Goal: Information Seeking & Learning: Learn about a topic

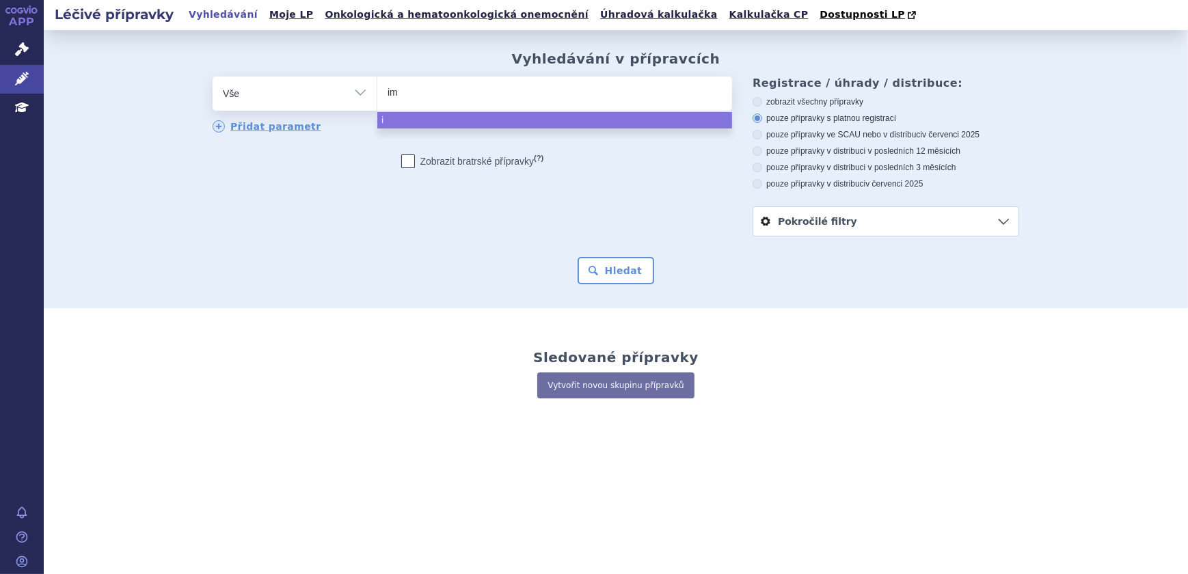
type input "imf"
type input "imfin"
type input "imfinz"
type input "[MEDICAL_DATA]"
select select "imfinzi"
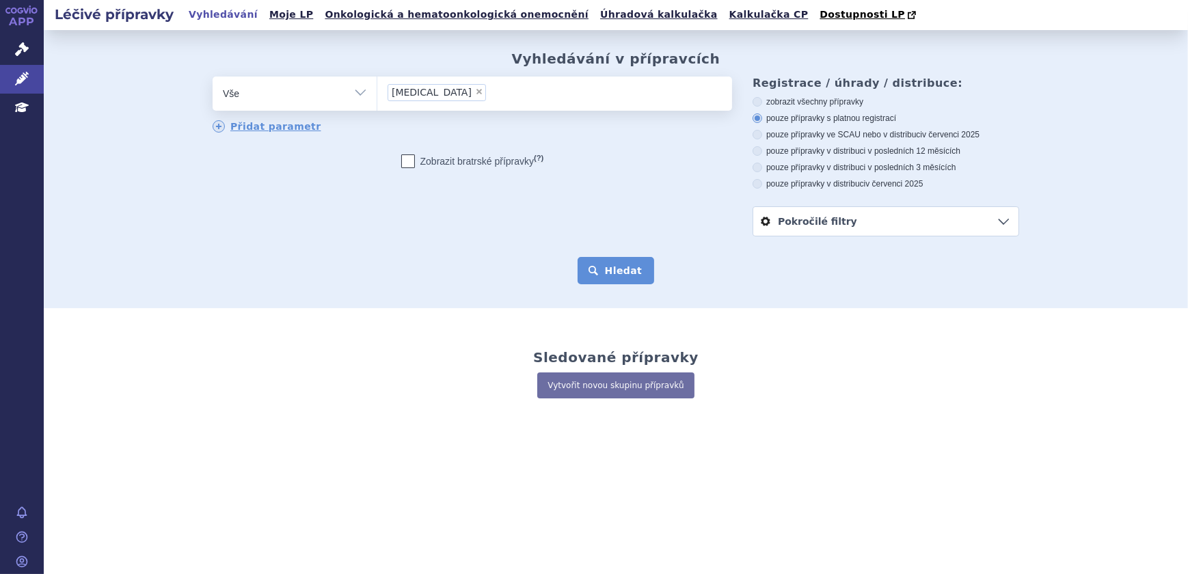
click at [612, 264] on button "Hledat" at bounding box center [615, 270] width 77 height 27
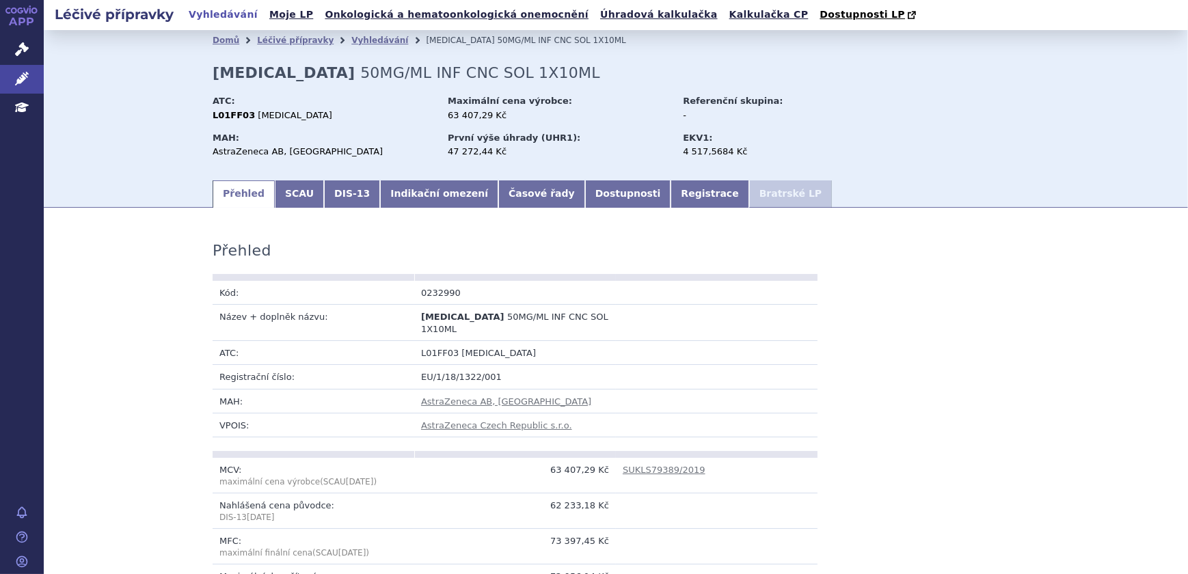
scroll to position [1175, 0]
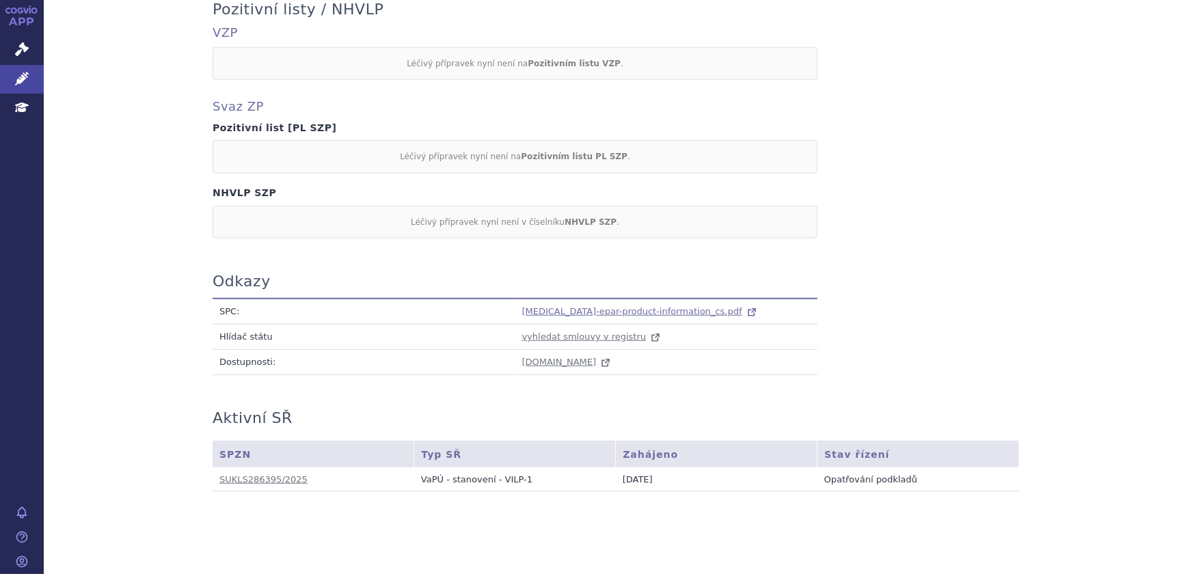
click at [602, 306] on span "imfinzi-epar-product-information_cs.pdf" at bounding box center [632, 311] width 220 height 10
click at [20, 84] on icon at bounding box center [22, 79] width 14 height 14
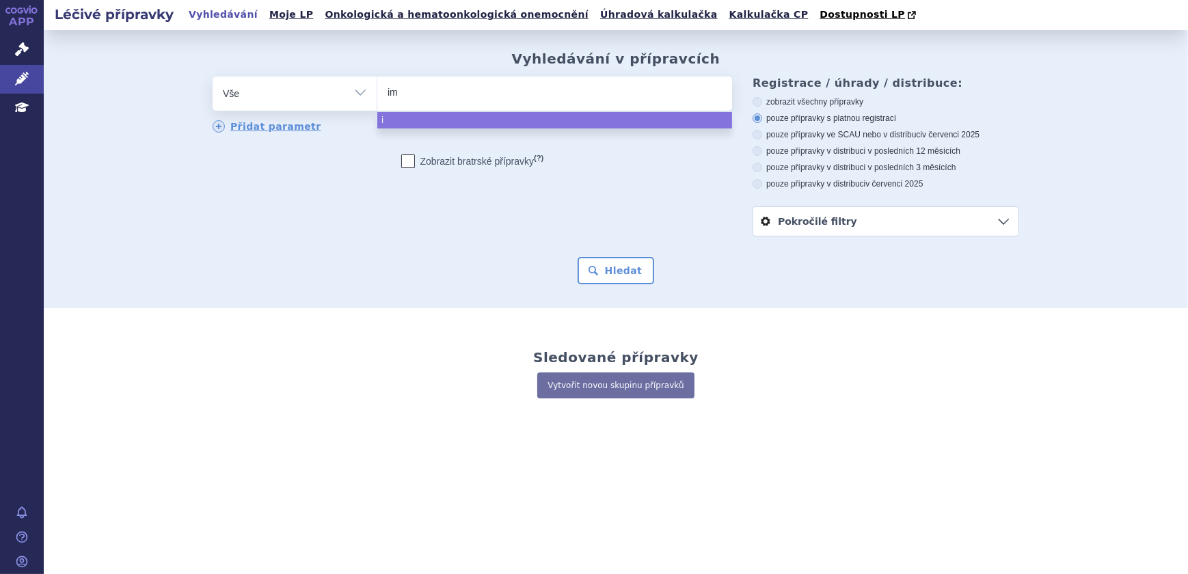
type input "imf"
type input "imfin"
type input "[MEDICAL_DATA]"
select select "imfinzi"
click at [616, 267] on button "Hledat" at bounding box center [615, 270] width 77 height 27
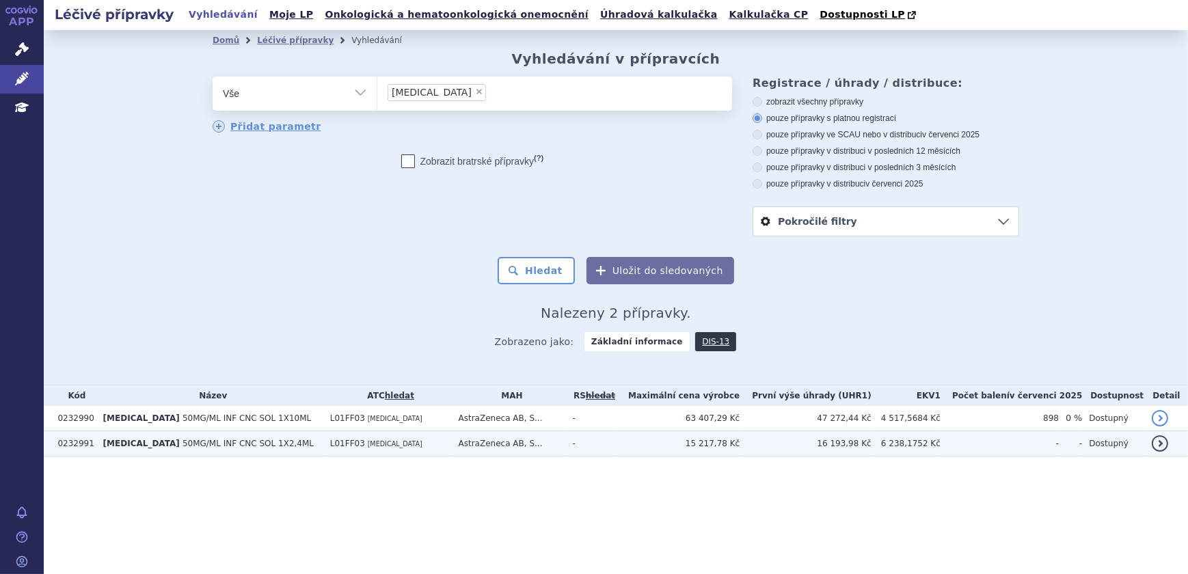
click at [740, 448] on td "15 217,78 Kč" at bounding box center [678, 443] width 124 height 25
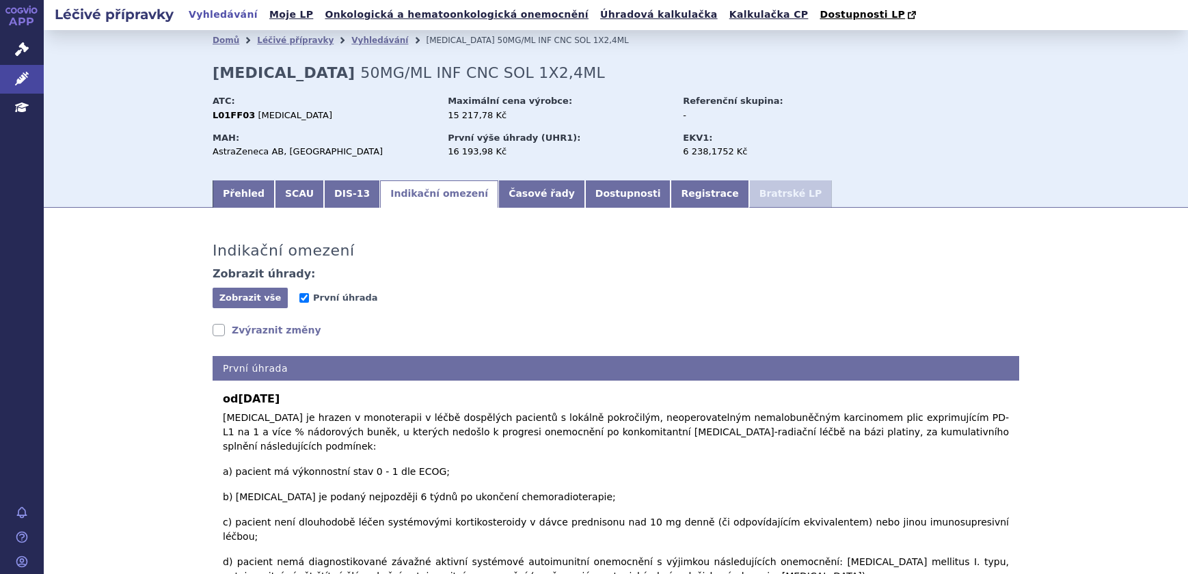
click at [419, 197] on link "Indikační omezení" at bounding box center [439, 193] width 118 height 27
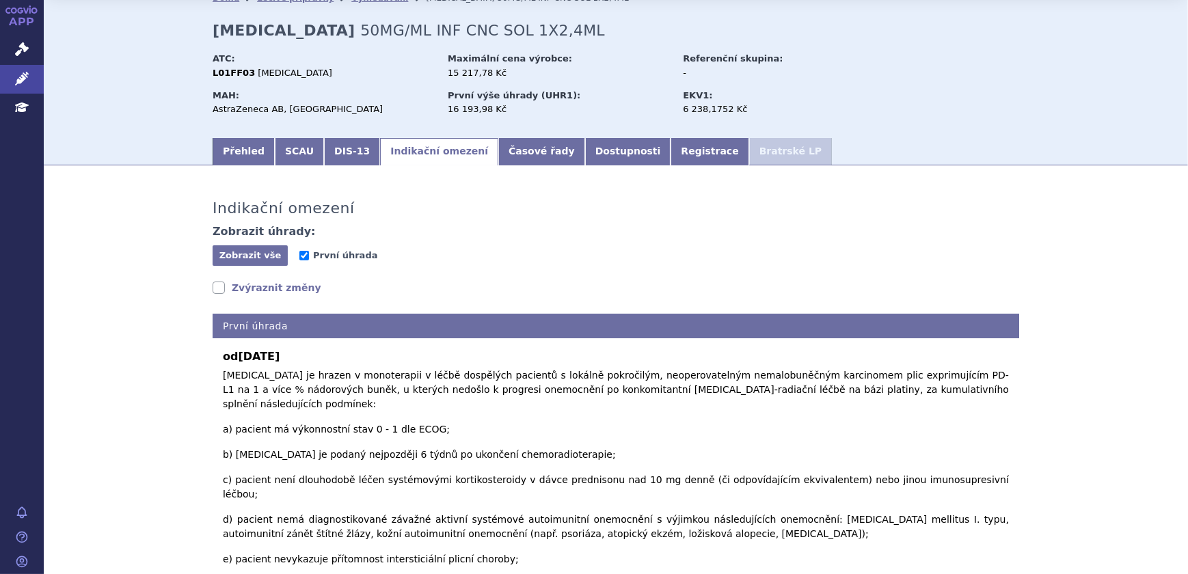
scroll to position [124, 0]
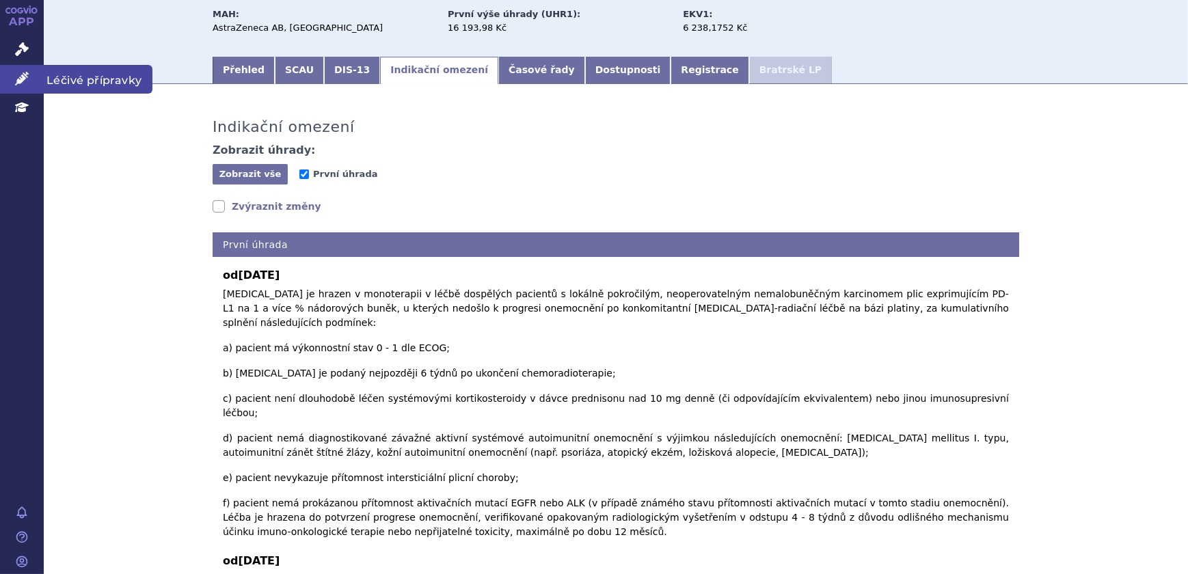
click at [20, 72] on icon at bounding box center [22, 79] width 14 height 14
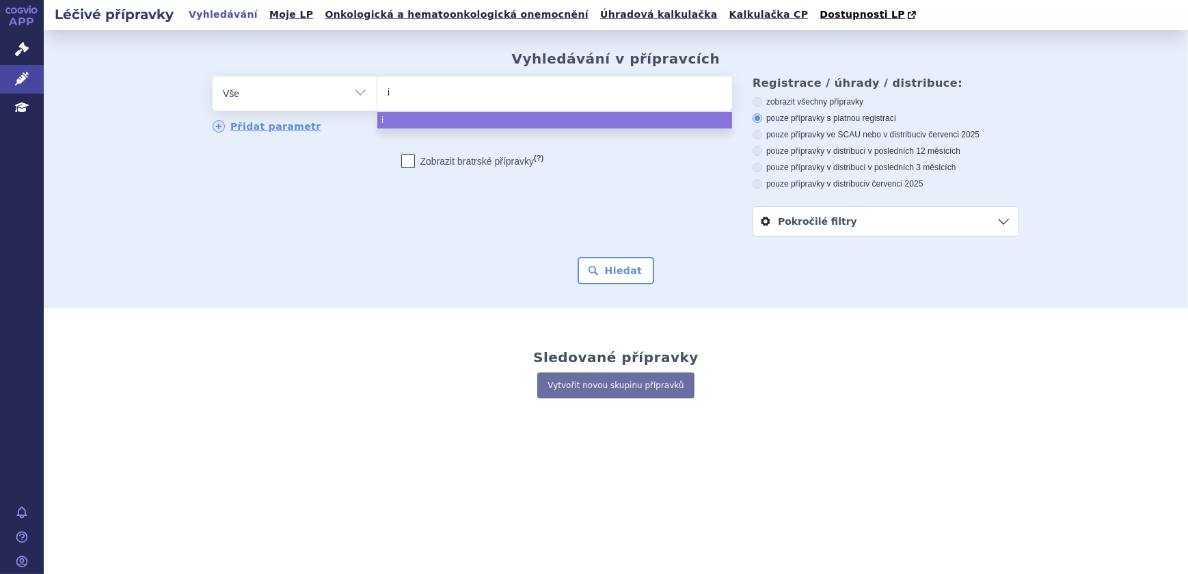
type input "im"
type input "imf"
type input "imfi"
type input "imfin"
type input "imfinz"
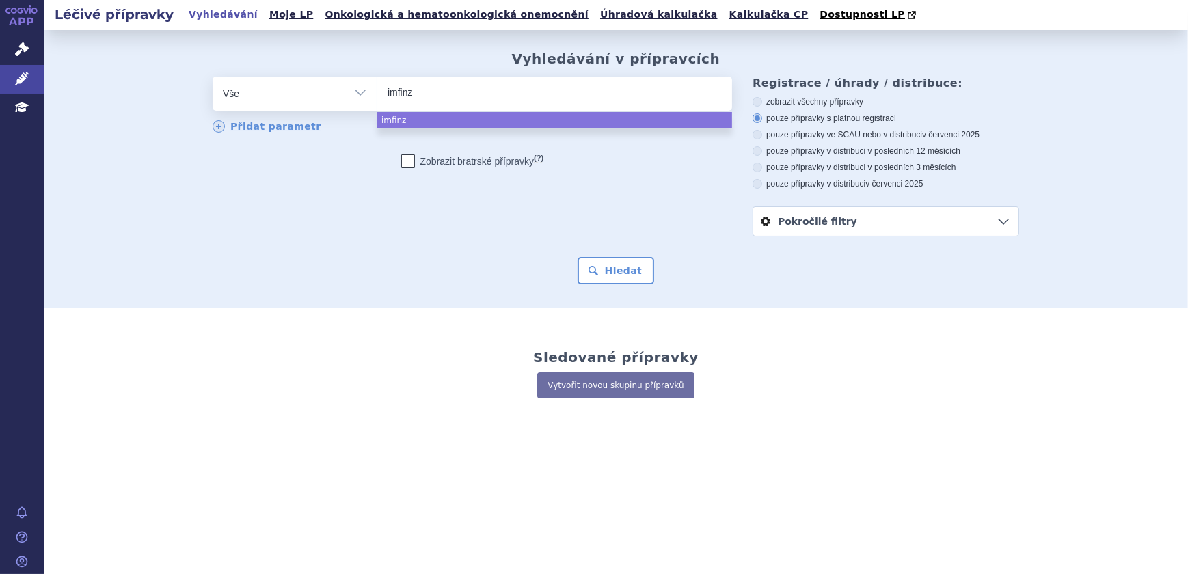
type input "imfinzi"
select select "imfinzi"
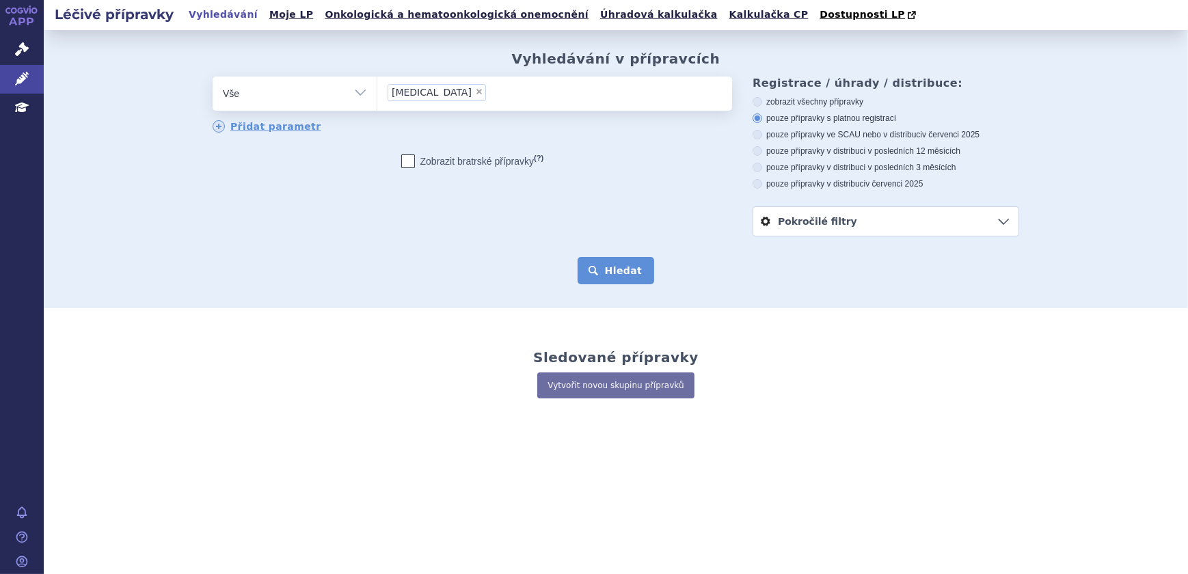
click at [623, 284] on button "Hledat" at bounding box center [615, 270] width 77 height 27
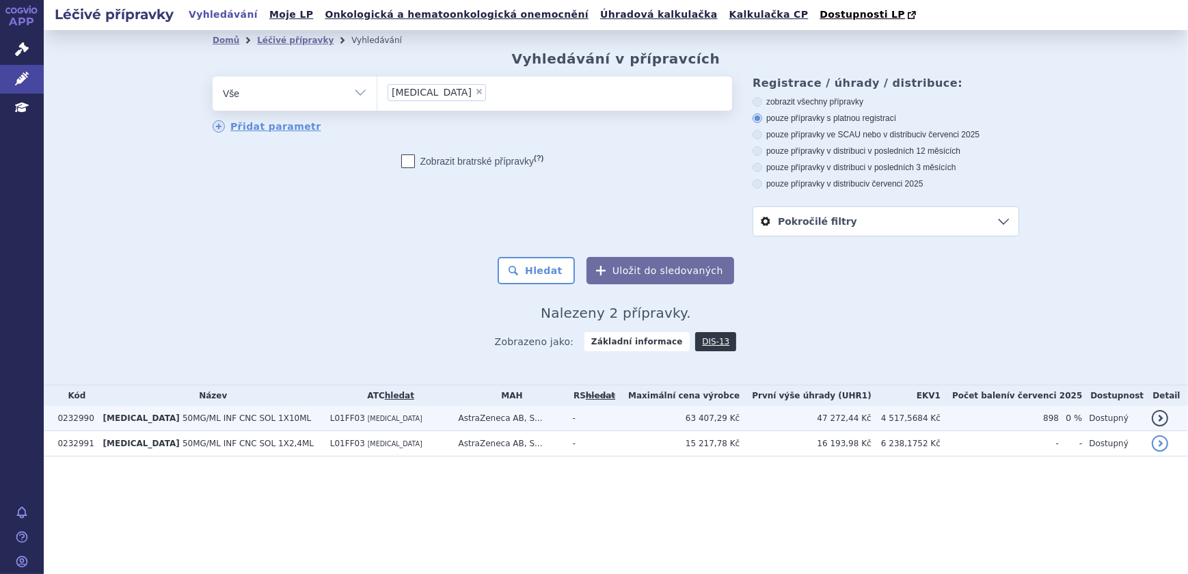
drag, startPoint x: 389, startPoint y: 418, endPoint x: 277, endPoint y: 417, distance: 112.1
click at [277, 417] on td "IMFINZI 50MG/ML INF CNC SOL 1X10ML" at bounding box center [209, 418] width 227 height 25
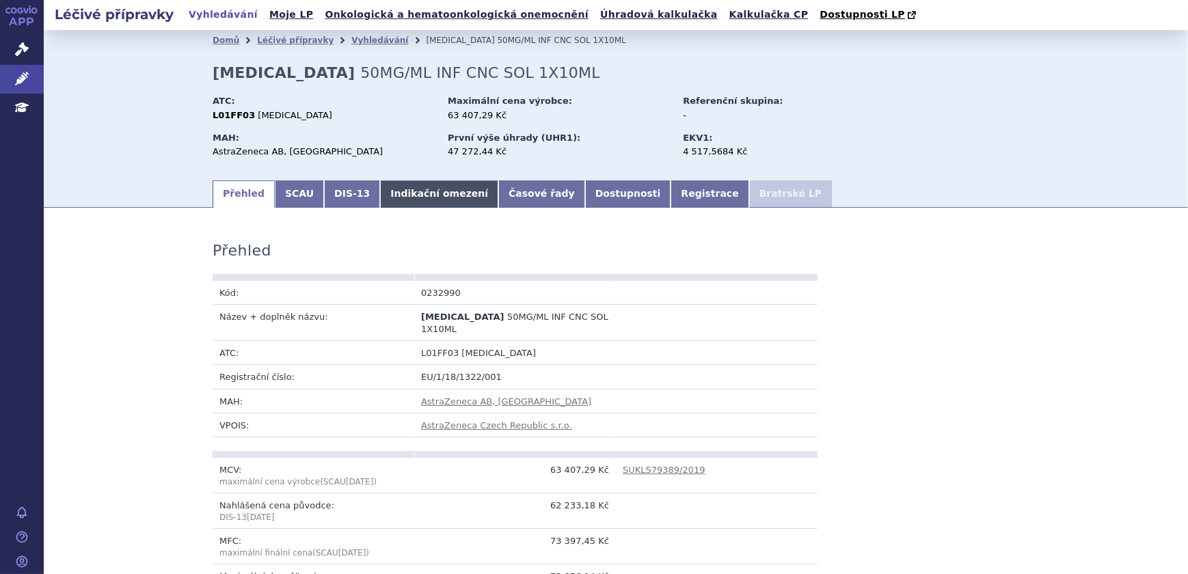
click at [405, 205] on link "Indikační omezení" at bounding box center [439, 193] width 118 height 27
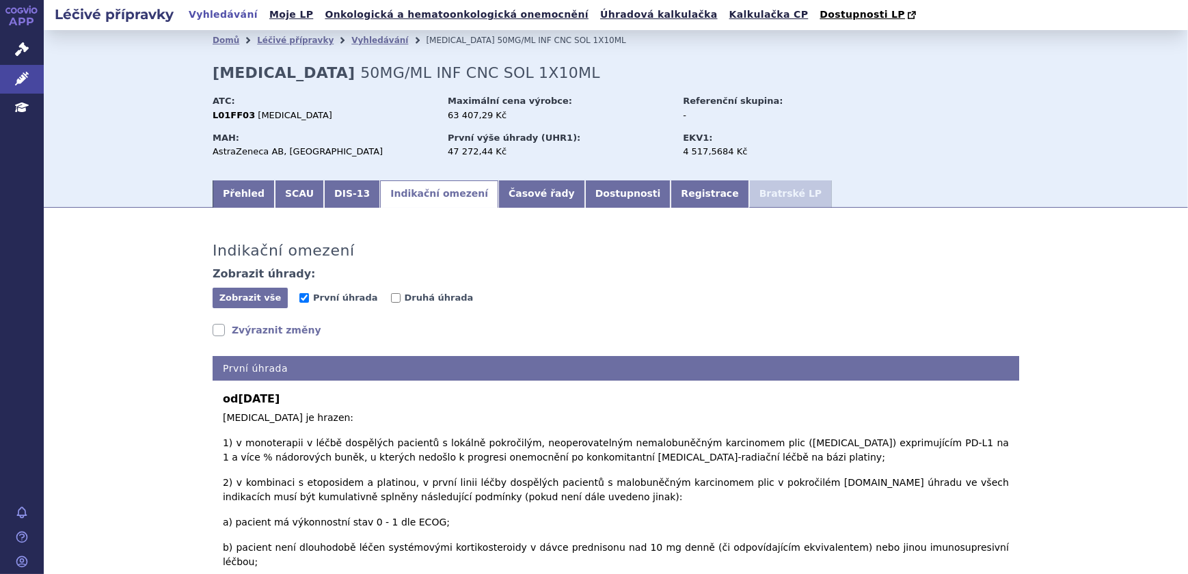
scroll to position [62, 0]
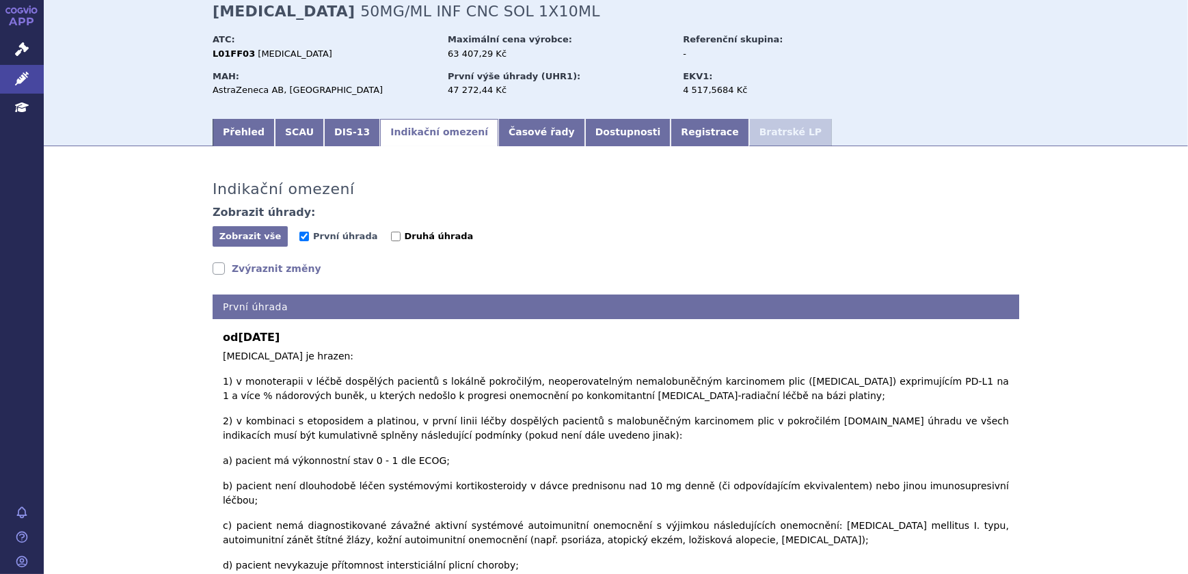
click at [405, 237] on span "Druhá úhrada" at bounding box center [439, 236] width 69 height 10
click at [400, 237] on input "Druhá úhrada" at bounding box center [396, 237] width 10 height 10
checkbox input "true"
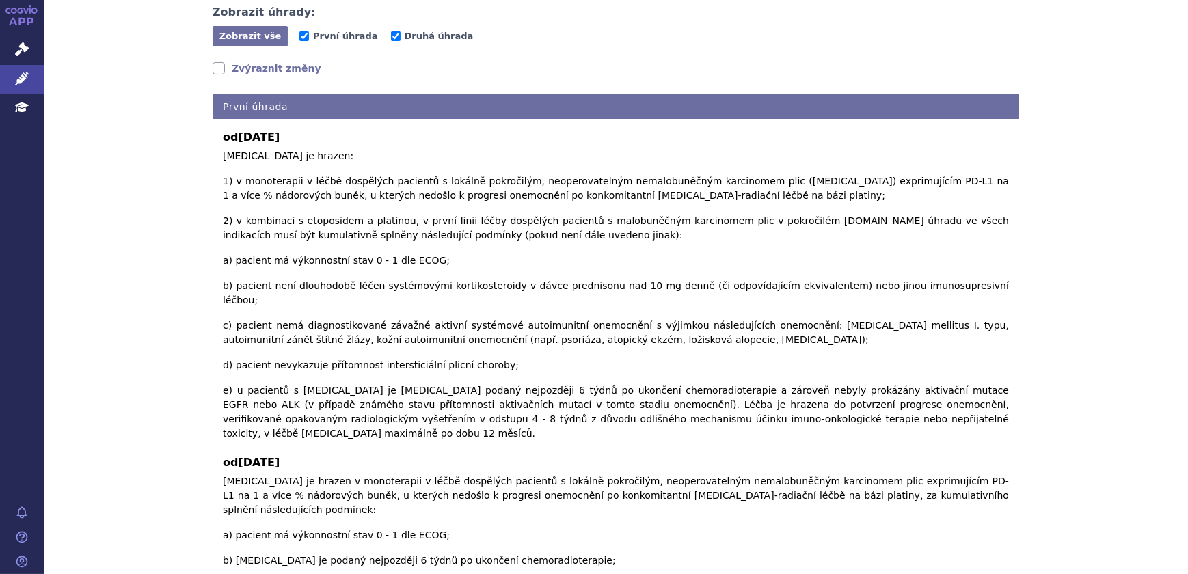
scroll to position [242, 0]
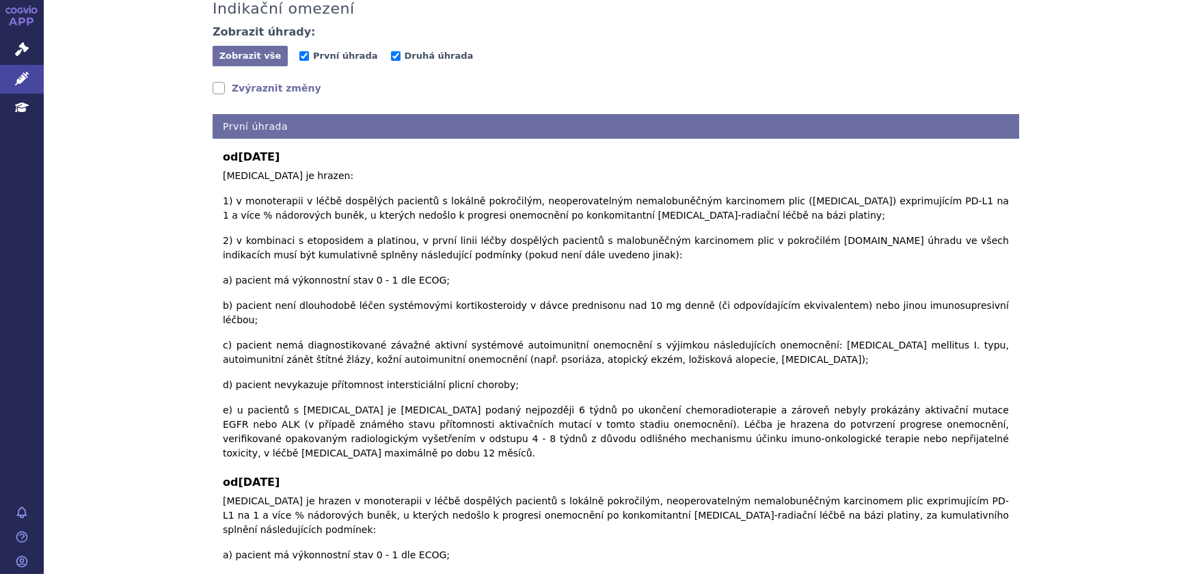
click at [265, 90] on link "Zvýraznit změny" at bounding box center [267, 88] width 109 height 14
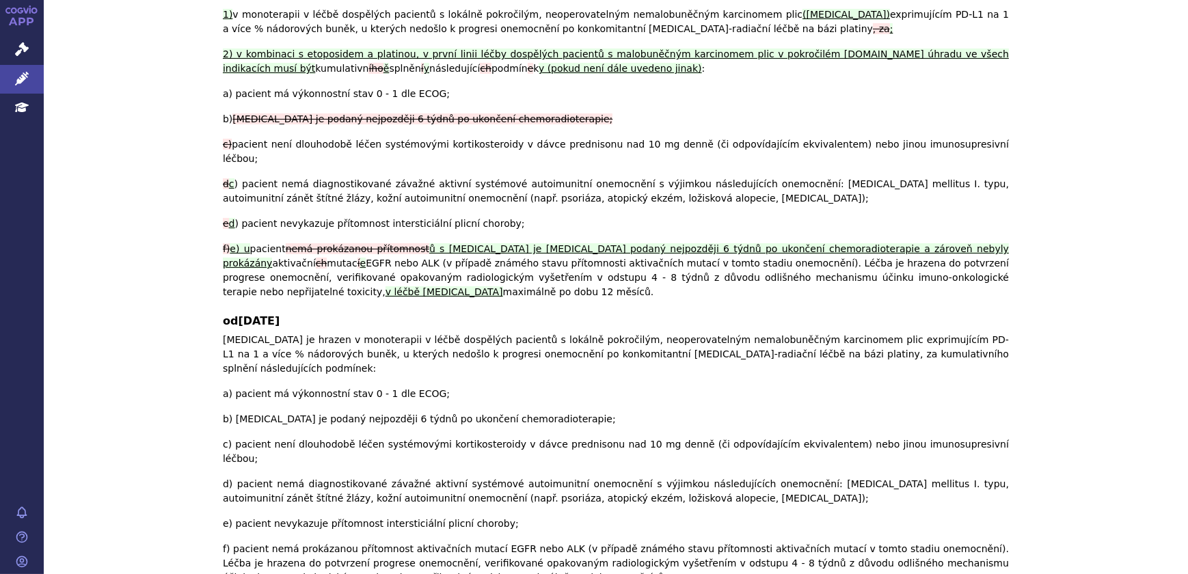
scroll to position [118, 0]
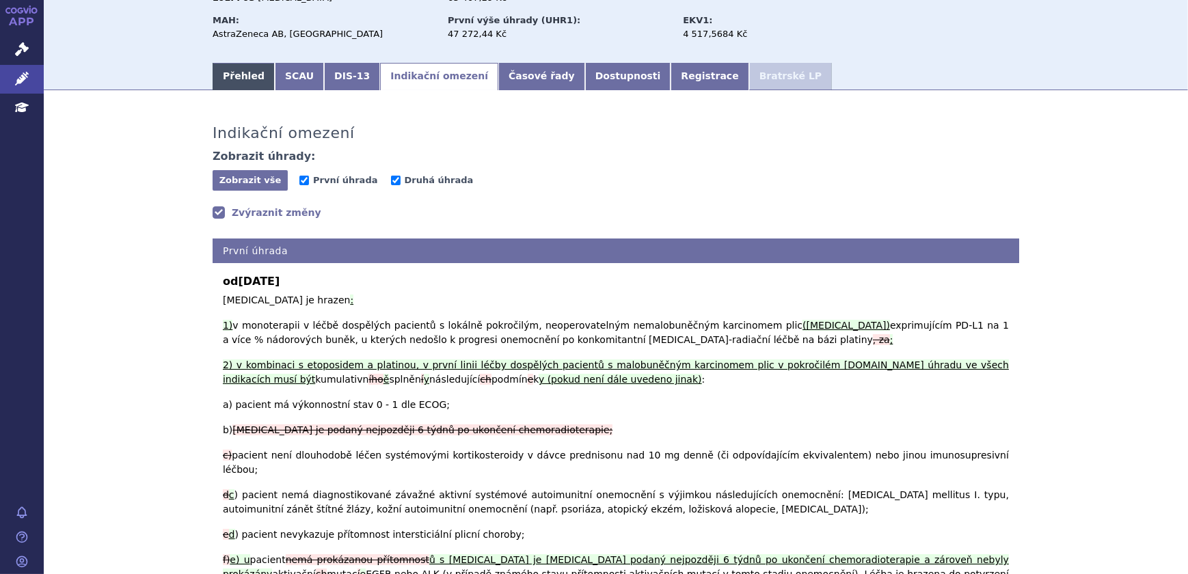
click at [232, 88] on link "Přehled" at bounding box center [244, 76] width 62 height 27
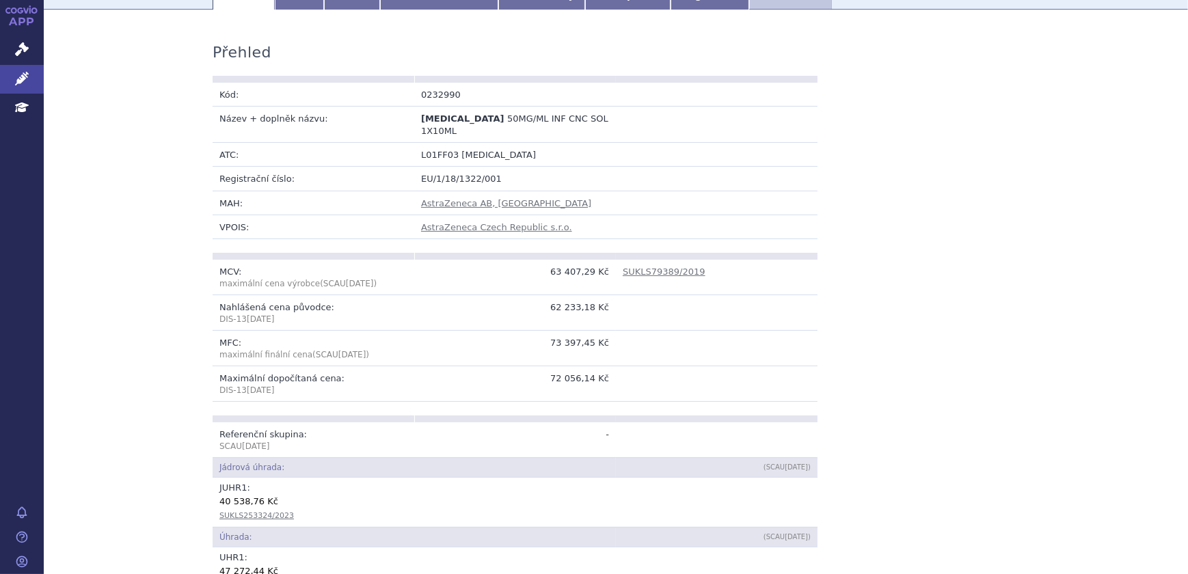
scroll to position [180, 0]
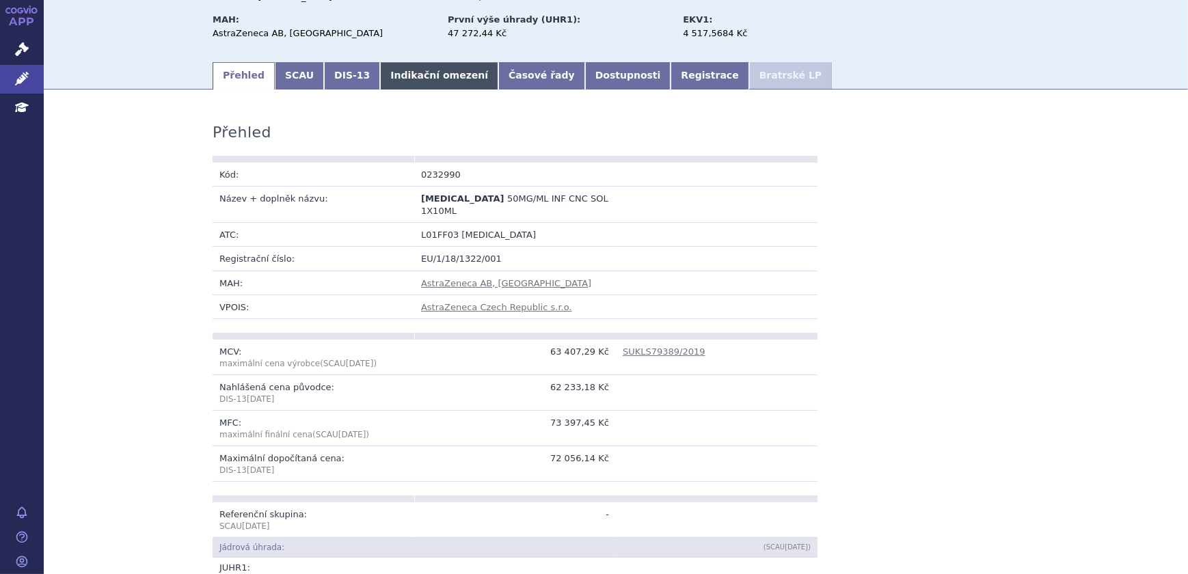
click at [383, 70] on link "Indikační omezení" at bounding box center [439, 75] width 118 height 27
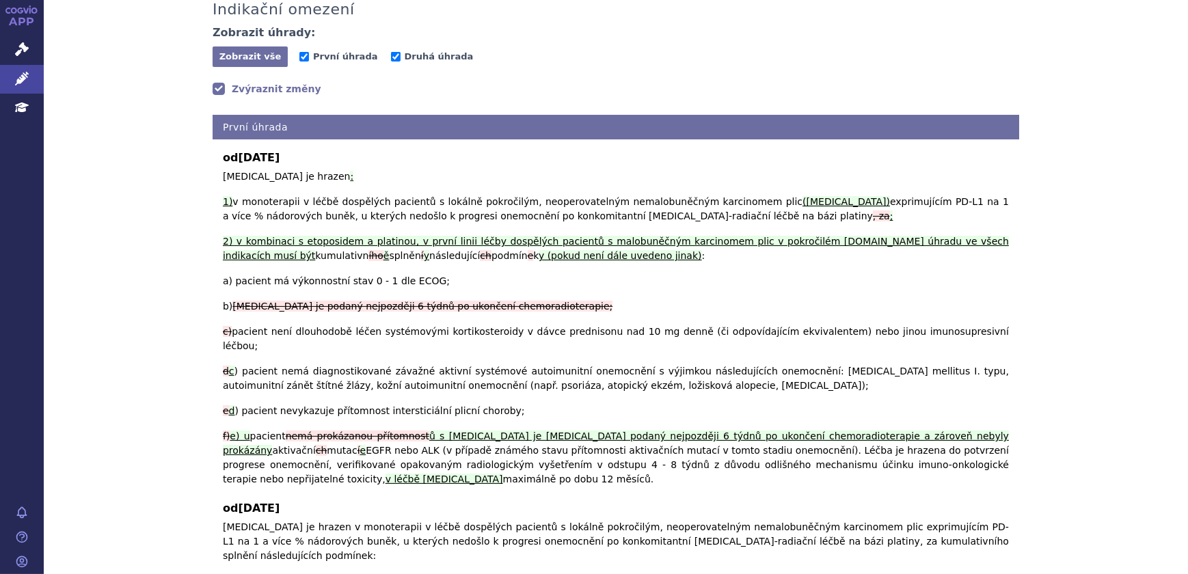
scroll to position [243, 0]
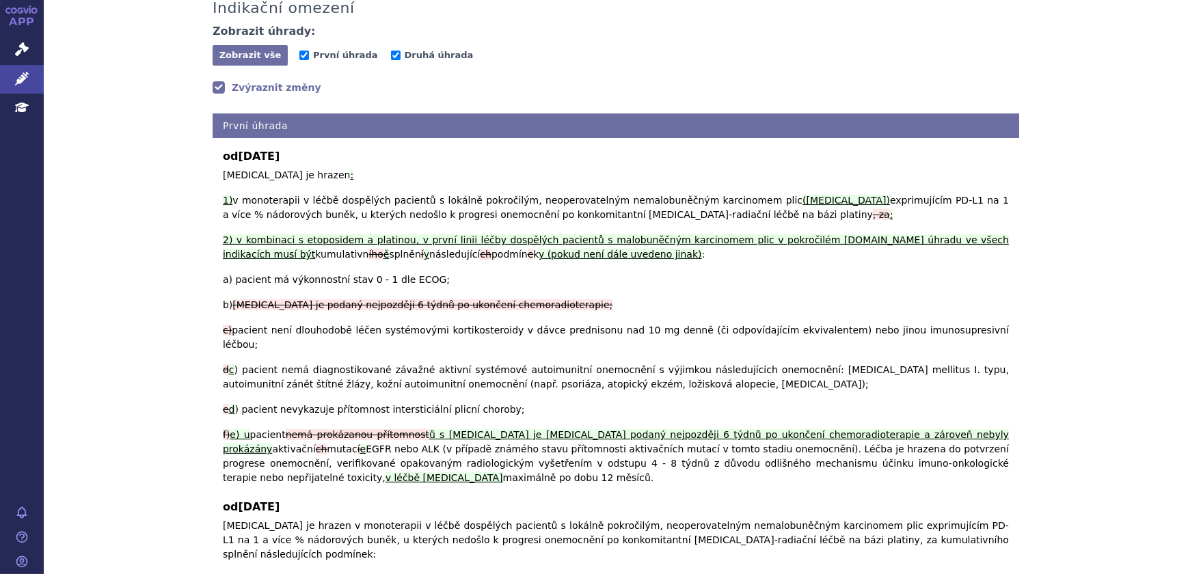
click at [276, 87] on link "Zvýraznit změny" at bounding box center [267, 88] width 109 height 14
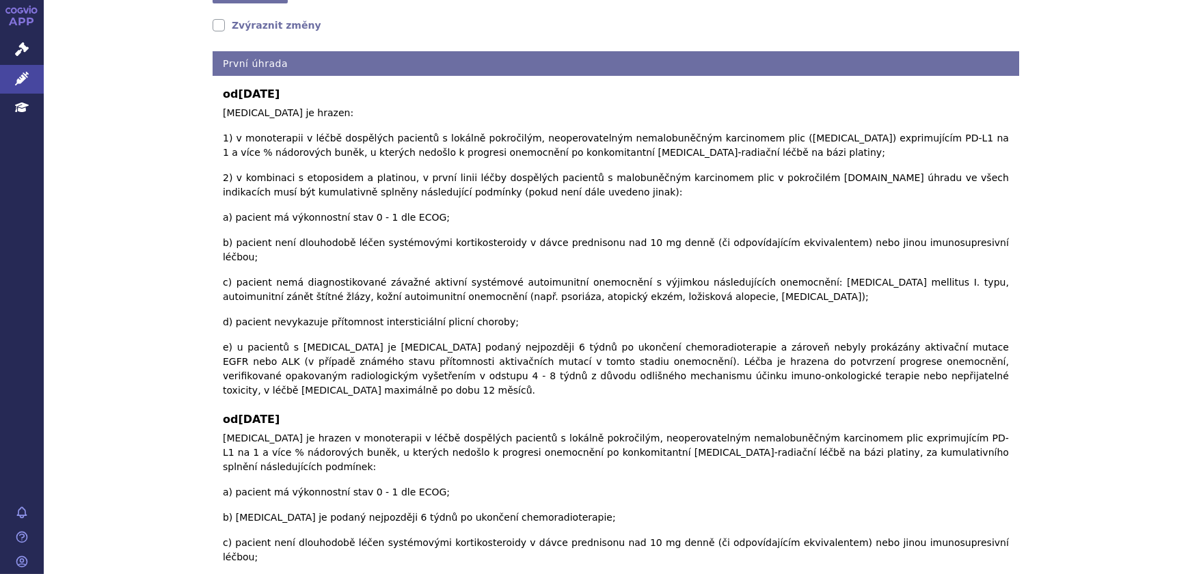
scroll to position [0, 0]
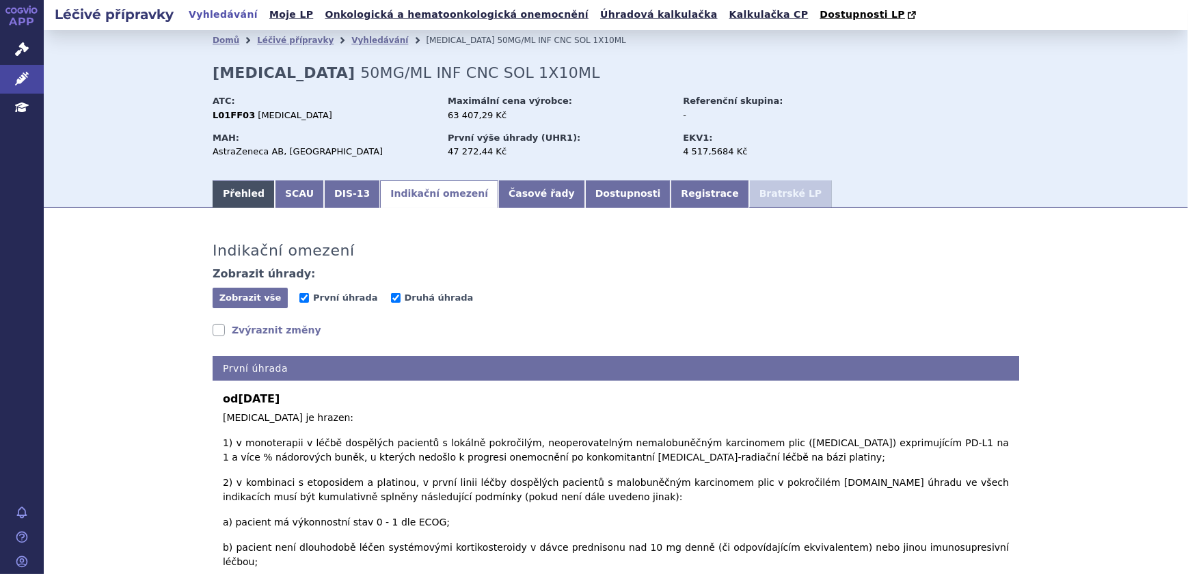
click at [236, 204] on link "Přehled" at bounding box center [244, 193] width 62 height 27
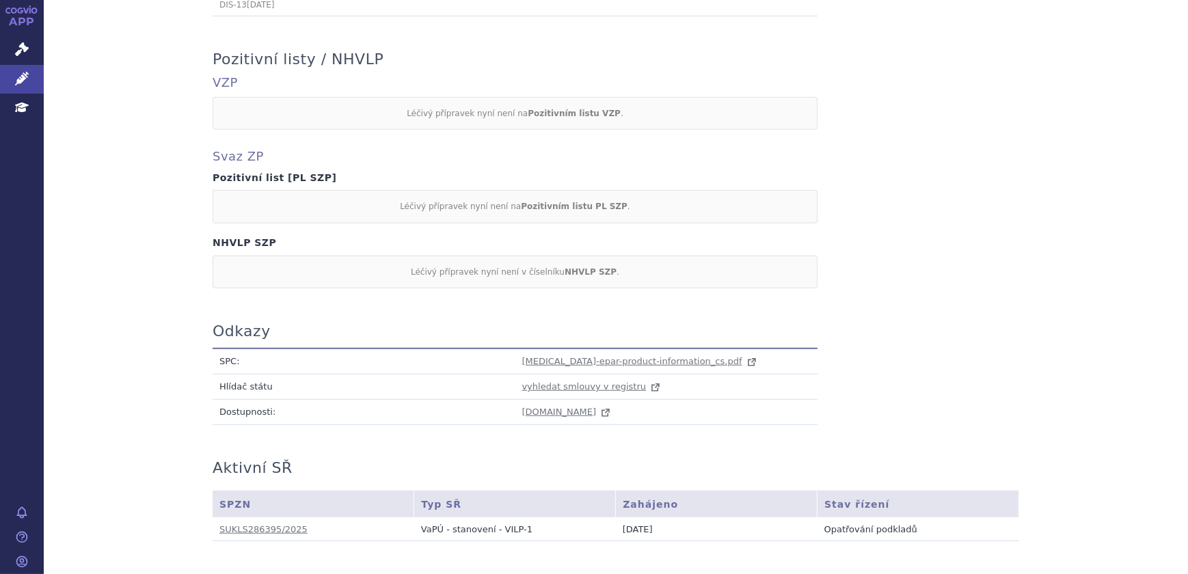
scroll to position [1175, 0]
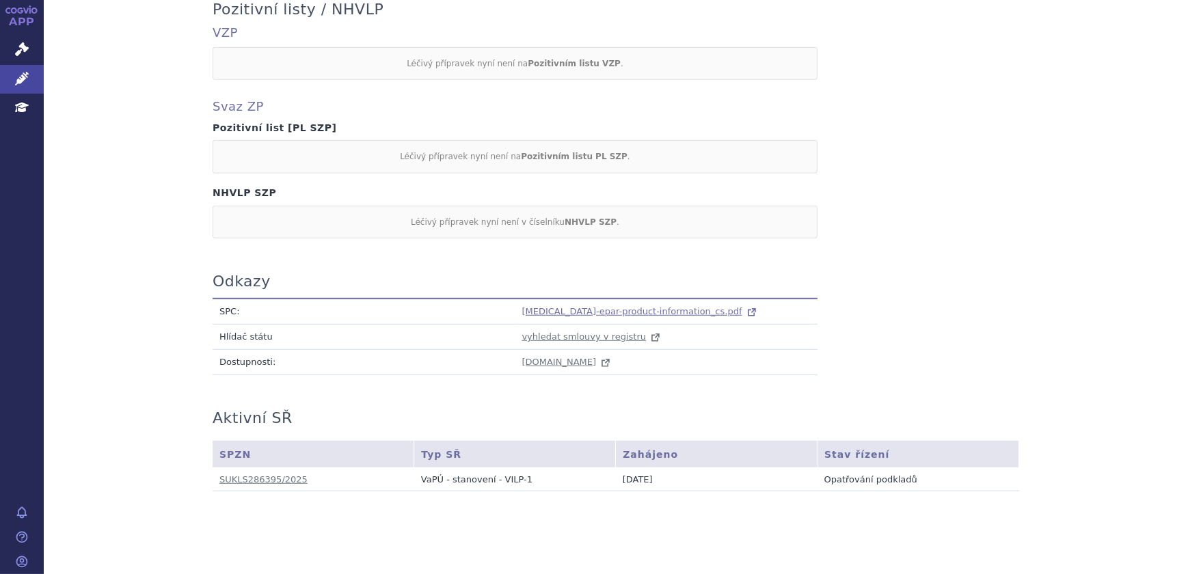
click at [580, 306] on span "[MEDICAL_DATA]-epar-product-information_cs.pdf" at bounding box center [632, 311] width 220 height 10
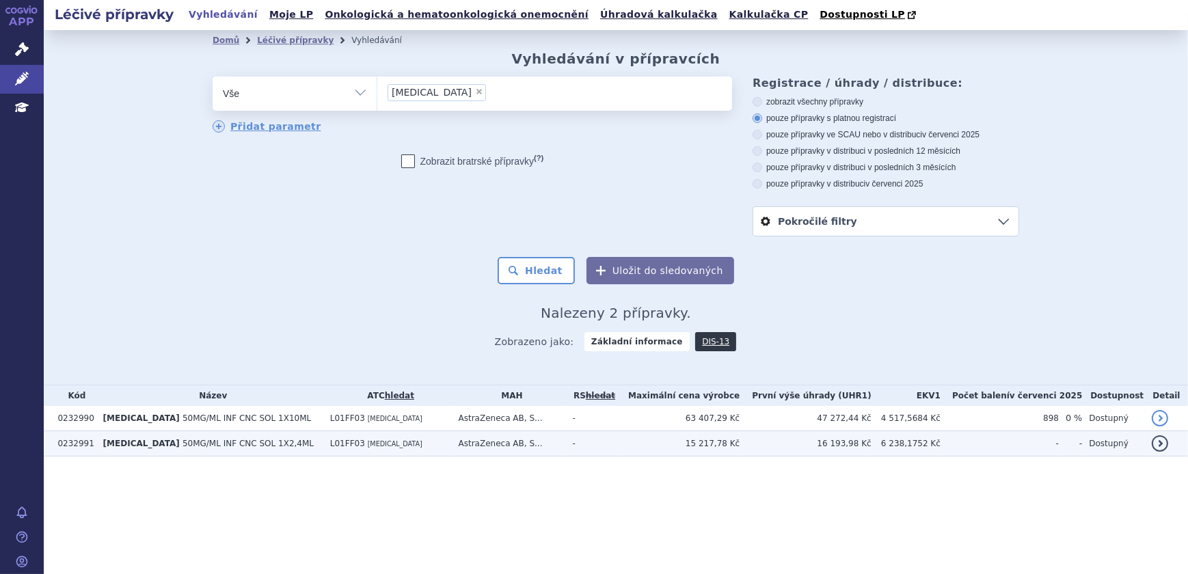
click at [247, 446] on span "50MG/ML INF CNC SOL 1X2,4ML" at bounding box center [247, 444] width 131 height 10
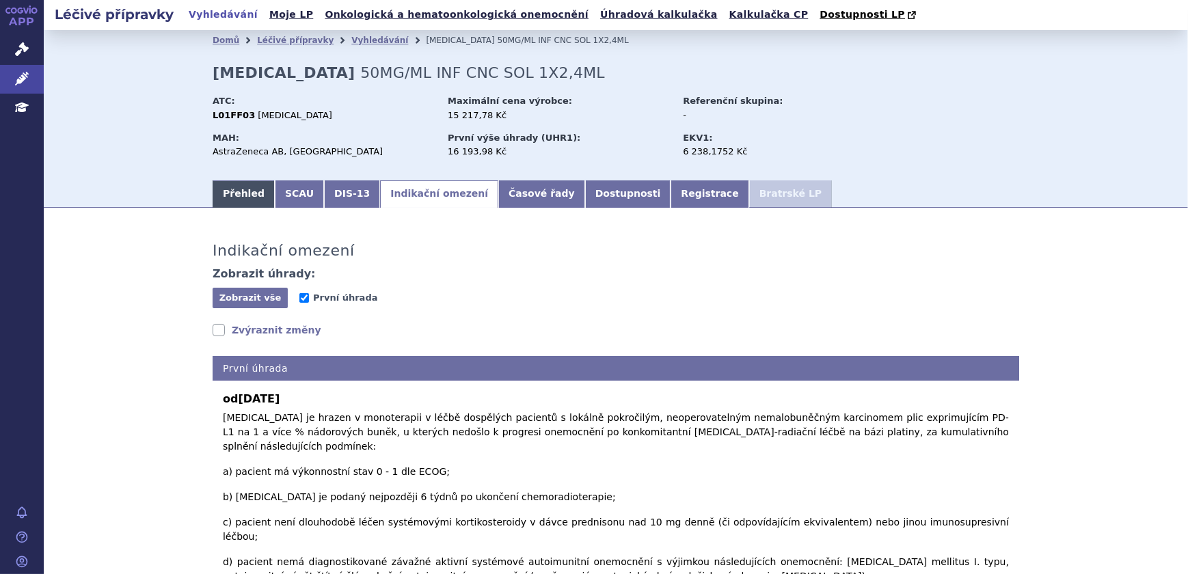
click at [245, 182] on link "Přehled" at bounding box center [244, 193] width 62 height 27
